Goal: Information Seeking & Learning: Learn about a topic

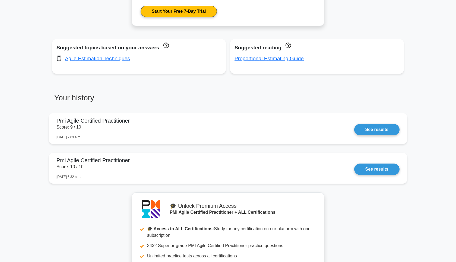
scroll to position [368, 0]
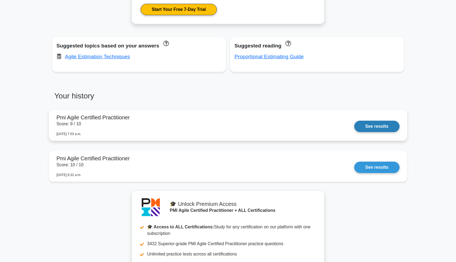
click at [378, 125] on link "See results" at bounding box center [376, 126] width 45 height 11
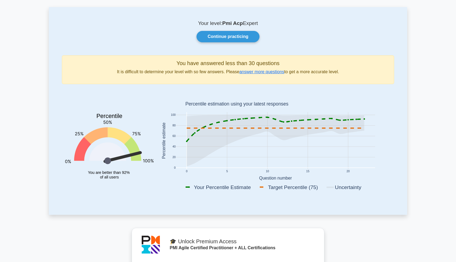
scroll to position [0, 0]
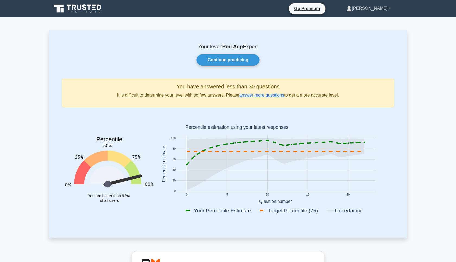
click at [390, 9] on link "[PERSON_NAME]" at bounding box center [368, 8] width 71 height 11
click at [362, 21] on link "Profile" at bounding box center [355, 21] width 43 height 9
click at [389, 9] on link "[PERSON_NAME]" at bounding box center [368, 8] width 71 height 11
click at [364, 30] on link "Settings" at bounding box center [355, 30] width 43 height 9
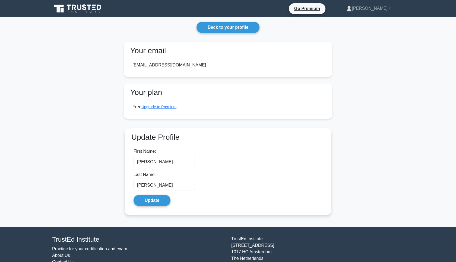
scroll to position [25, 0]
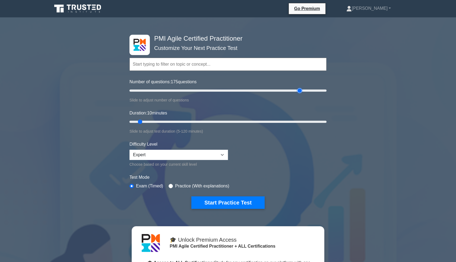
drag, startPoint x: 137, startPoint y: 91, endPoint x: 298, endPoint y: 98, distance: 161.4
type input "175"
click at [298, 94] on input "Number of questions: 175 questions" at bounding box center [227, 90] width 197 height 7
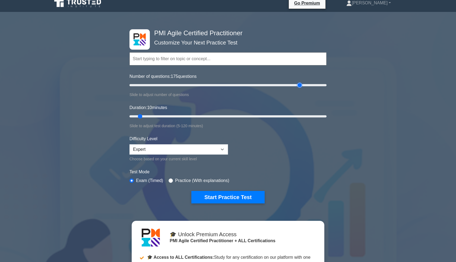
scroll to position [5, 0]
drag, startPoint x: 139, startPoint y: 118, endPoint x: 282, endPoint y: 121, distance: 143.1
type input "95"
click at [282, 120] on input "Duration: 95 minutes" at bounding box center [227, 116] width 197 height 7
click option "Expert" at bounding box center [0, 0] width 0 height 0
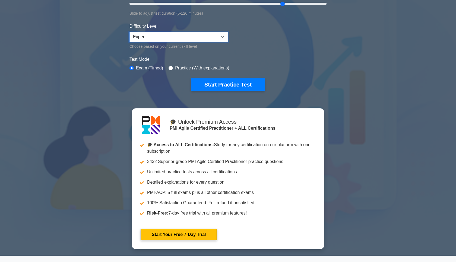
scroll to position [118, 0]
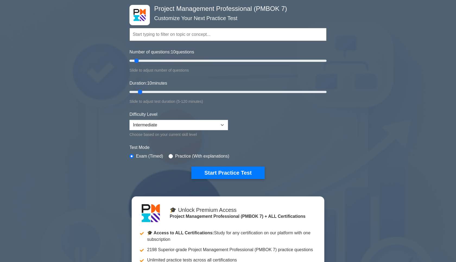
scroll to position [29, 0]
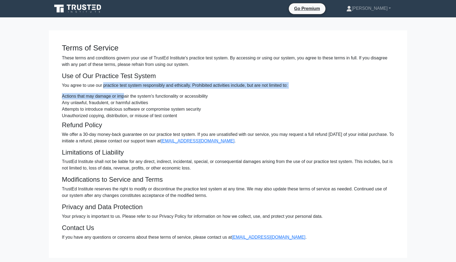
drag, startPoint x: 103, startPoint y: 88, endPoint x: 125, endPoint y: 99, distance: 25.0
click at [125, 99] on div "Terms of Service These terms and conditions govern your use of TrustEd Institut…" at bounding box center [228, 143] width 358 height 201
click at [125, 99] on li "Actions that may damage or impair the system's functionality or accessibility" at bounding box center [228, 96] width 332 height 7
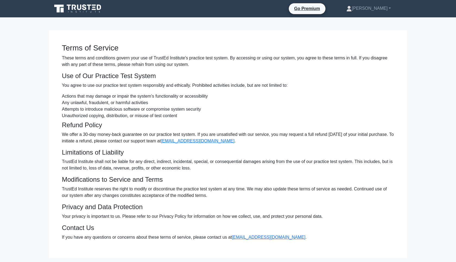
scroll to position [69, 0]
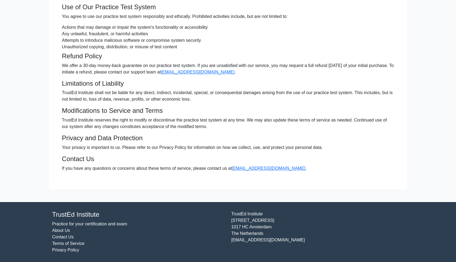
click at [60, 251] on link "Privacy Policy" at bounding box center [65, 250] width 27 height 5
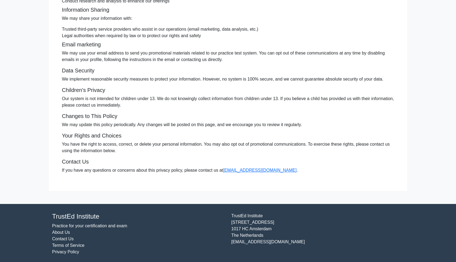
scroll to position [150, 0]
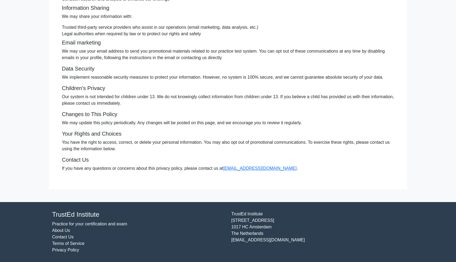
click at [76, 244] on link "Terms of Service" at bounding box center [68, 243] width 32 height 5
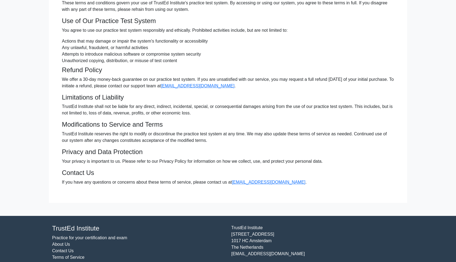
scroll to position [69, 0]
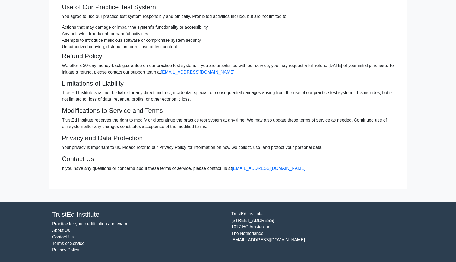
click at [65, 230] on link "About Us" at bounding box center [61, 230] width 18 height 5
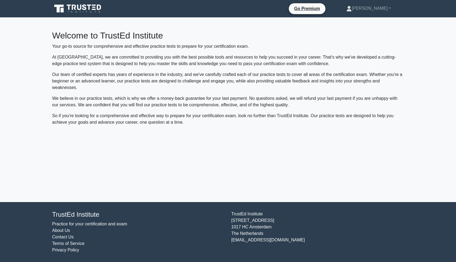
click at [88, 223] on link "Practice for your certification and exam" at bounding box center [89, 224] width 75 height 5
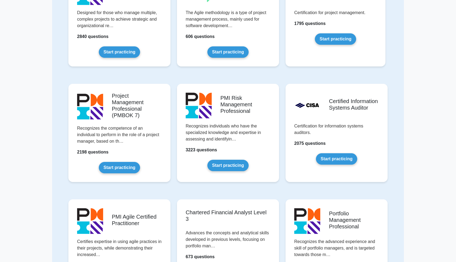
scroll to position [305, 0]
